Goal: Information Seeking & Learning: Check status

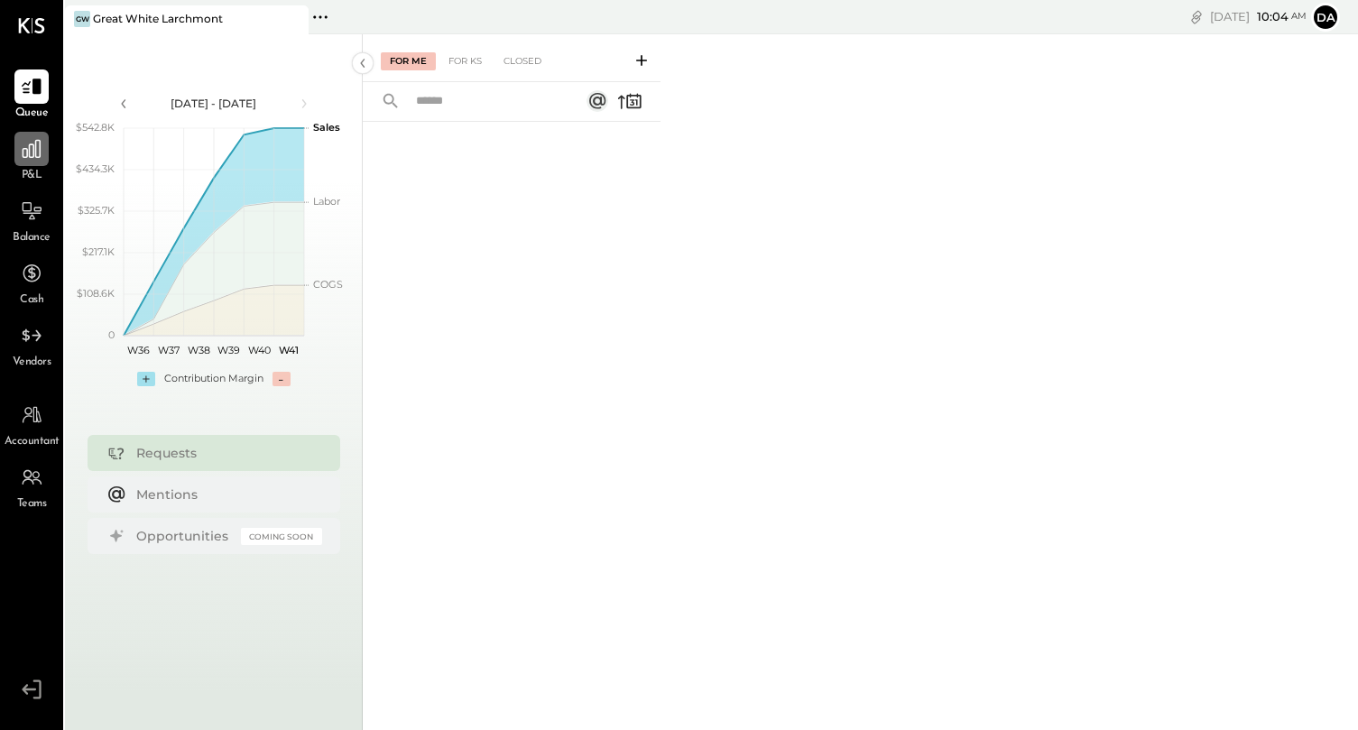
click at [36, 156] on icon at bounding box center [31, 148] width 23 height 23
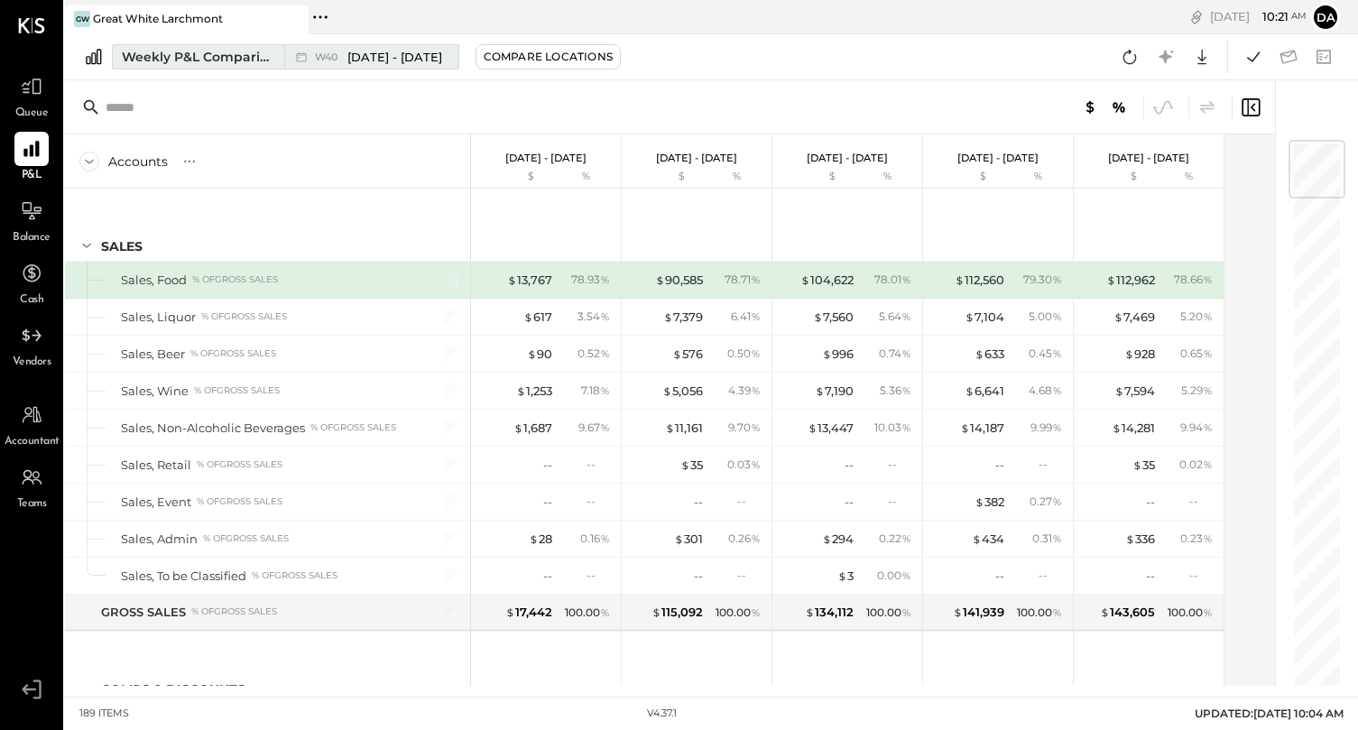
click at [212, 48] on div "Weekly P&L Comparison" at bounding box center [198, 57] width 152 height 18
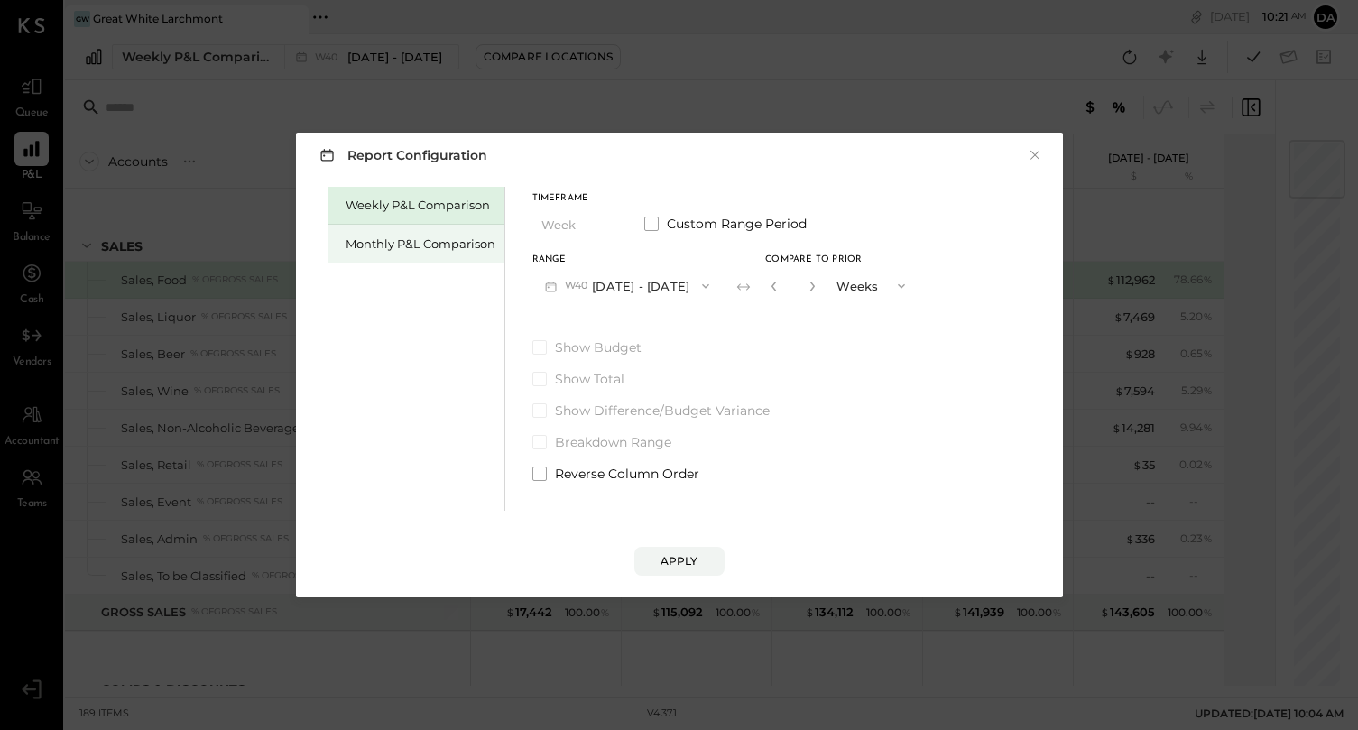
click at [447, 248] on div "Monthly P&L Comparison" at bounding box center [421, 244] width 150 height 17
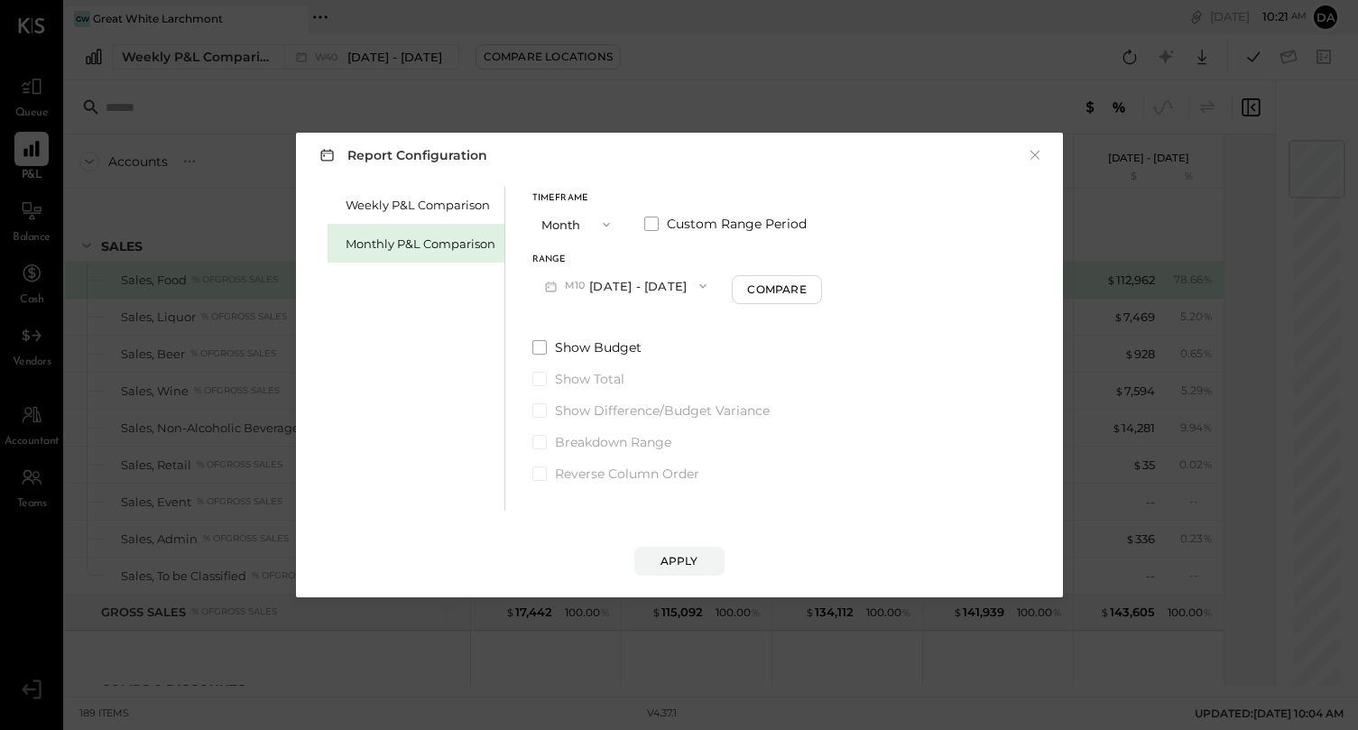
click at [620, 287] on button "M10 [DATE] - [DATE]" at bounding box center [627, 285] width 188 height 33
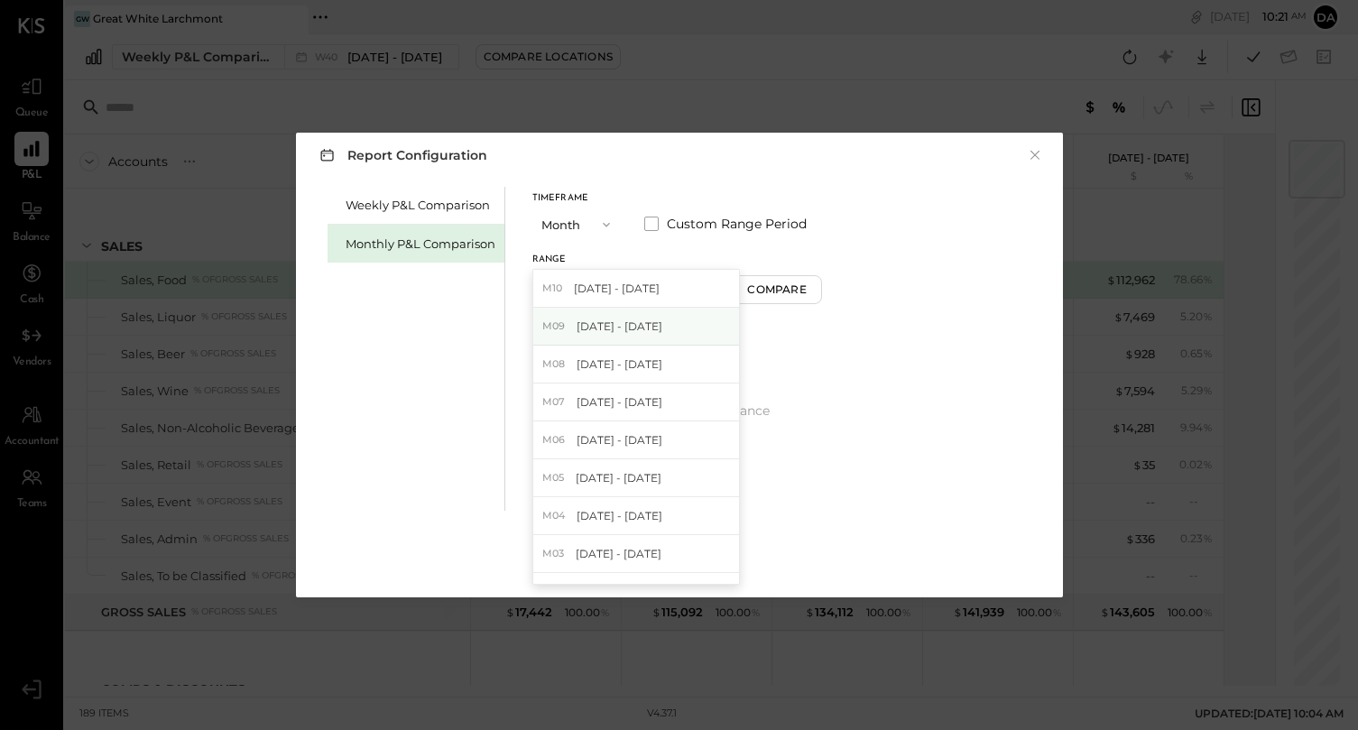
click at [620, 316] on div "M09 [DATE] - [DATE]" at bounding box center [636, 327] width 206 height 38
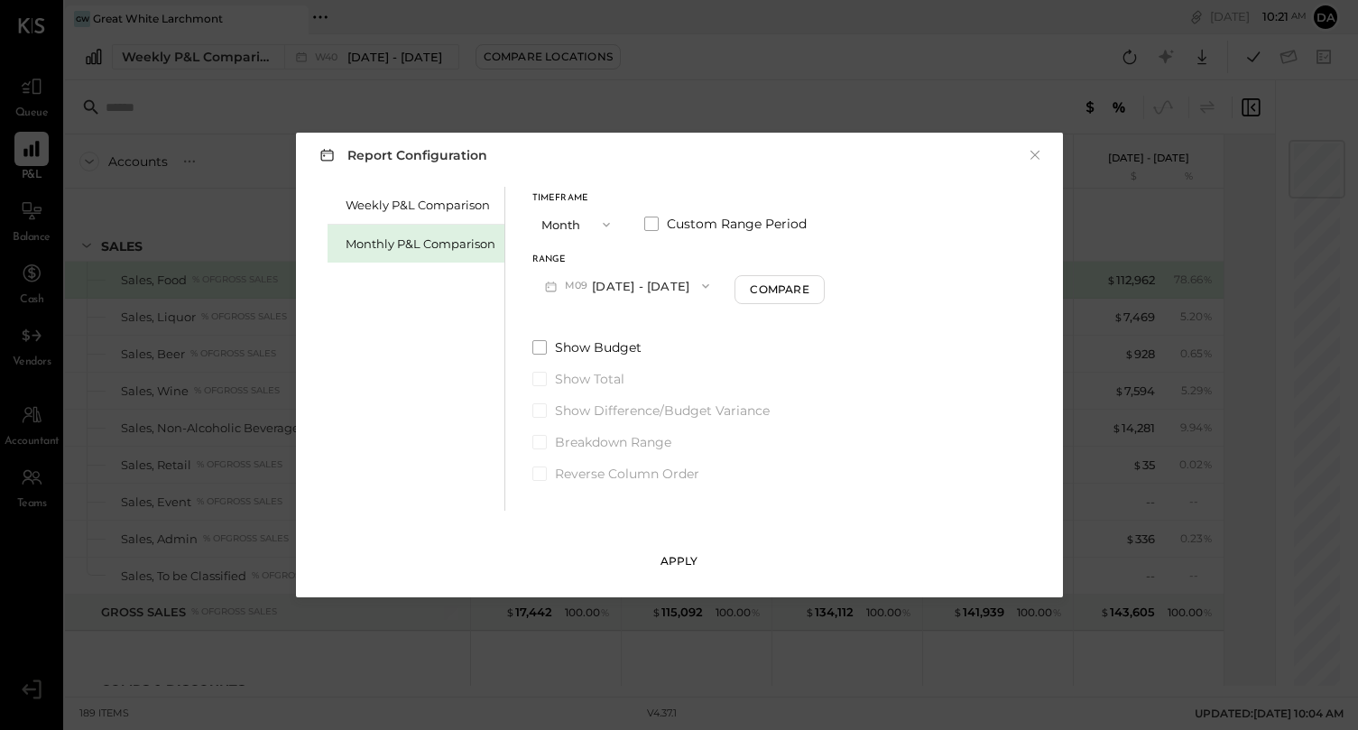
click at [690, 561] on div "Apply" at bounding box center [680, 560] width 38 height 15
